Goal: Find specific page/section: Find specific page/section

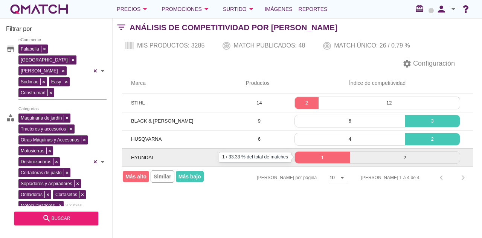
click at [342, 156] on p "1" at bounding box center [322, 158] width 55 height 8
click at [322, 154] on p "1" at bounding box center [322, 158] width 55 height 8
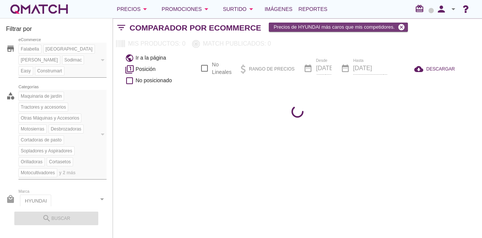
click at [403, 27] on icon "cancel" at bounding box center [402, 27] width 8 height 8
checkbox input "false"
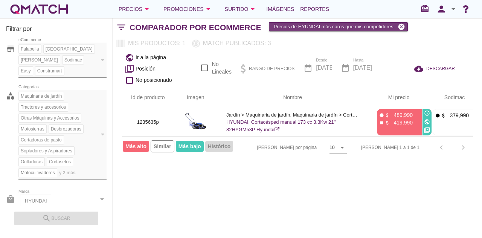
click at [400, 28] on icon "cancel" at bounding box center [402, 27] width 8 height 8
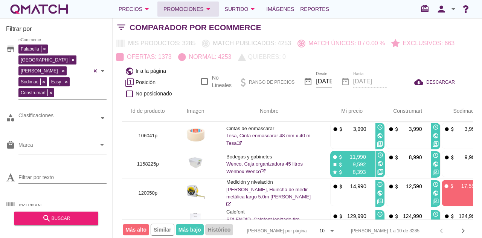
checkbox input "false"
